Goal: Navigation & Orientation: Find specific page/section

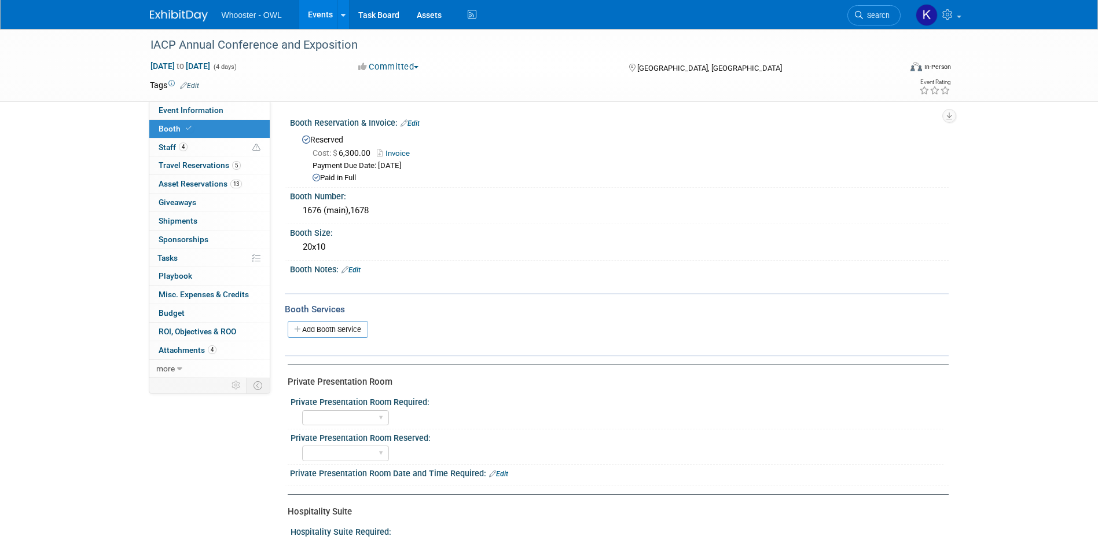
click at [309, 20] on link "Events" at bounding box center [320, 14] width 42 height 29
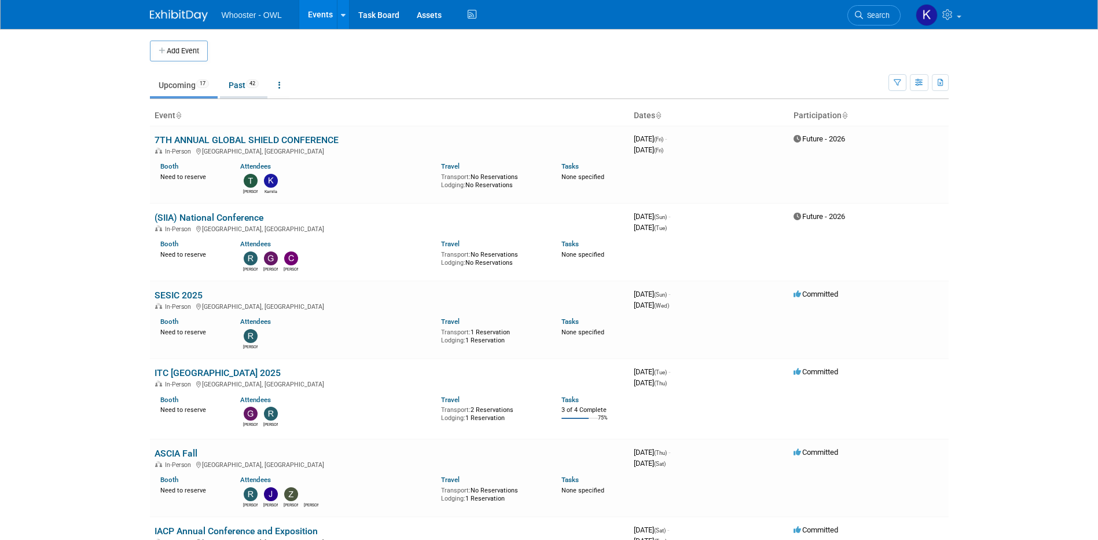
click at [240, 90] on link "Past 42" at bounding box center [243, 85] width 47 height 22
